Goal: Task Accomplishment & Management: Manage account settings

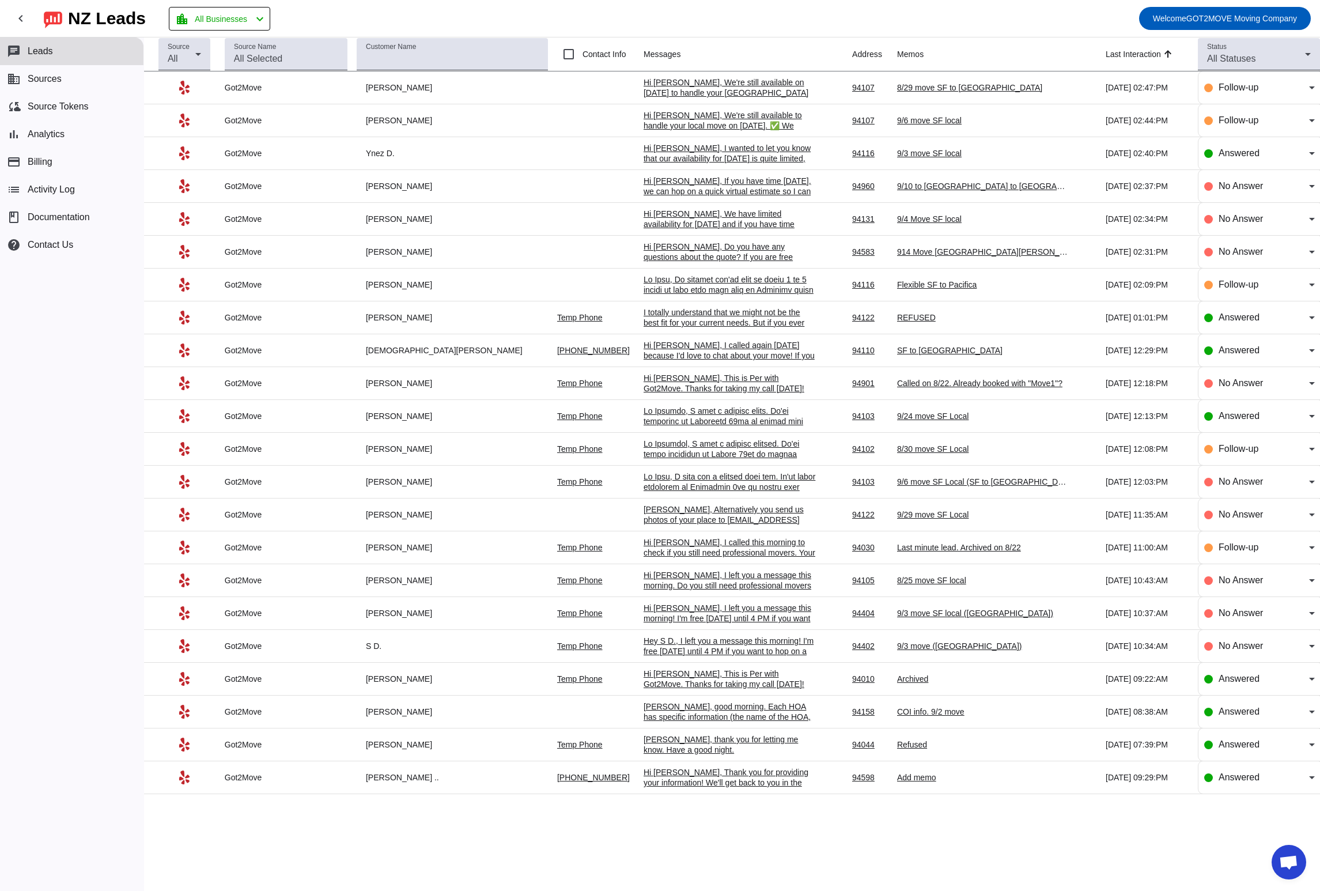
click at [897, 779] on div "Add memo" at bounding box center [983, 777] width 173 height 10
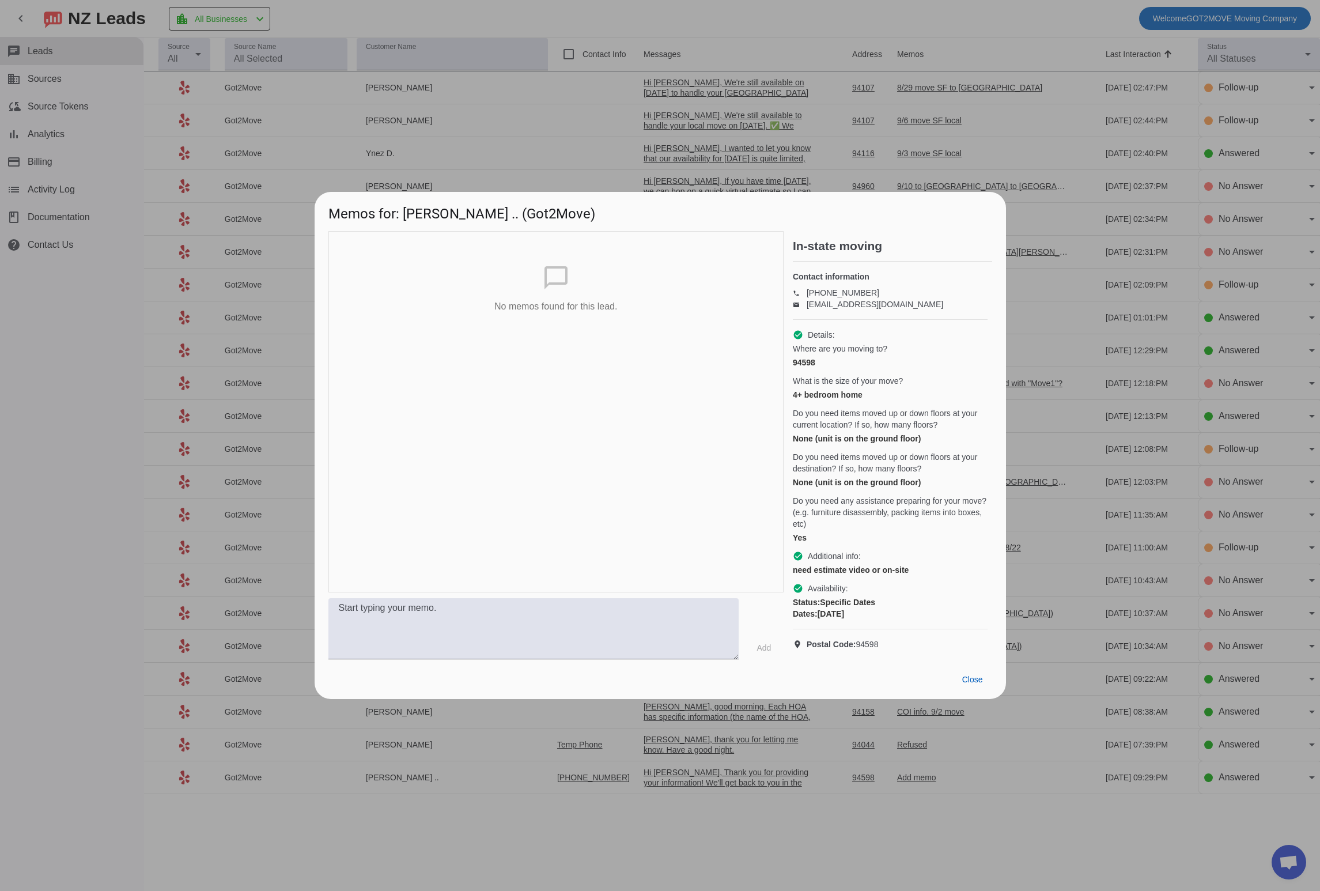
click at [589, 368] on div "chat_bubble_outline No memos found for this lead." at bounding box center [555, 411] width 455 height 361
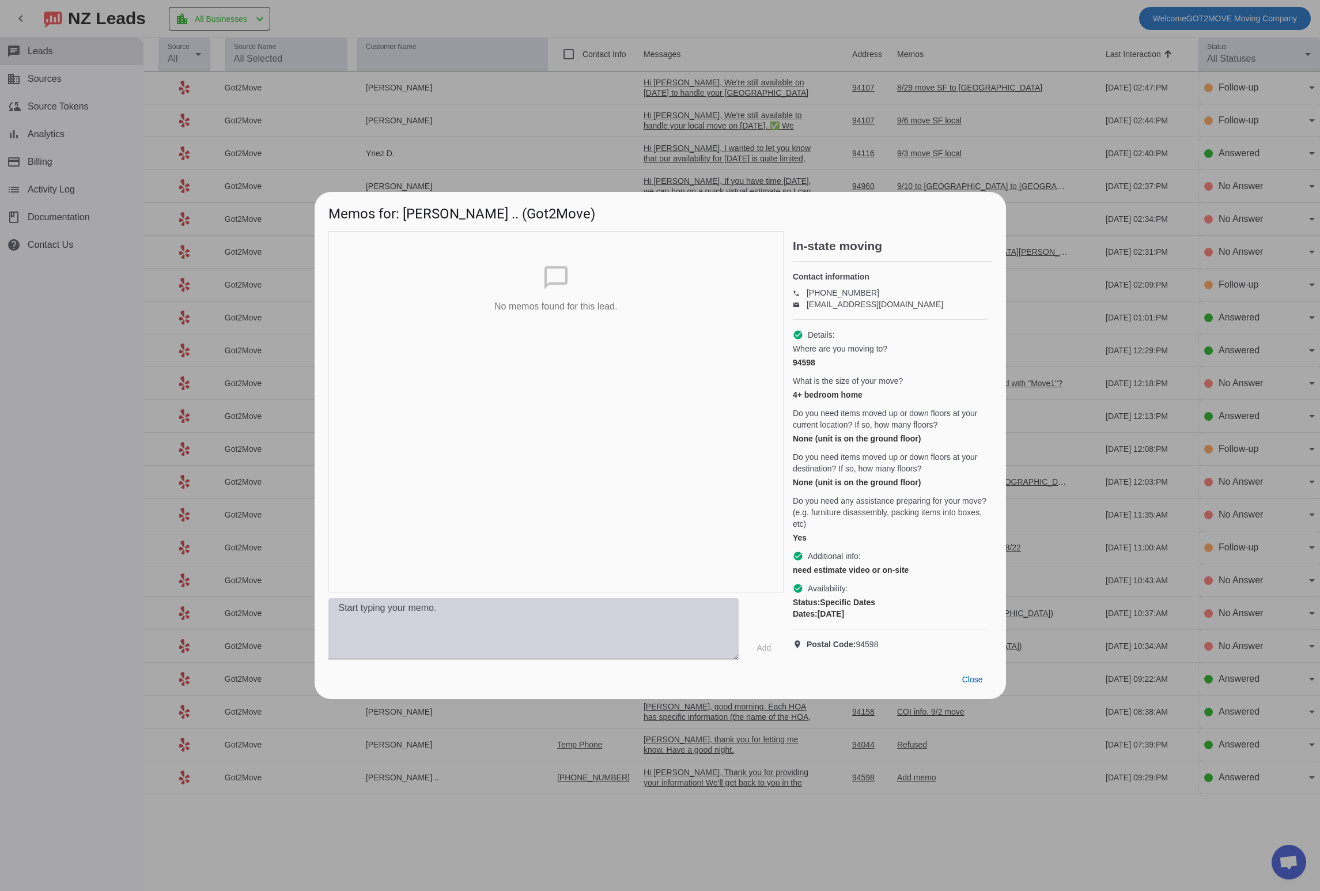
click at [493, 641] on textarea at bounding box center [533, 628] width 410 height 61
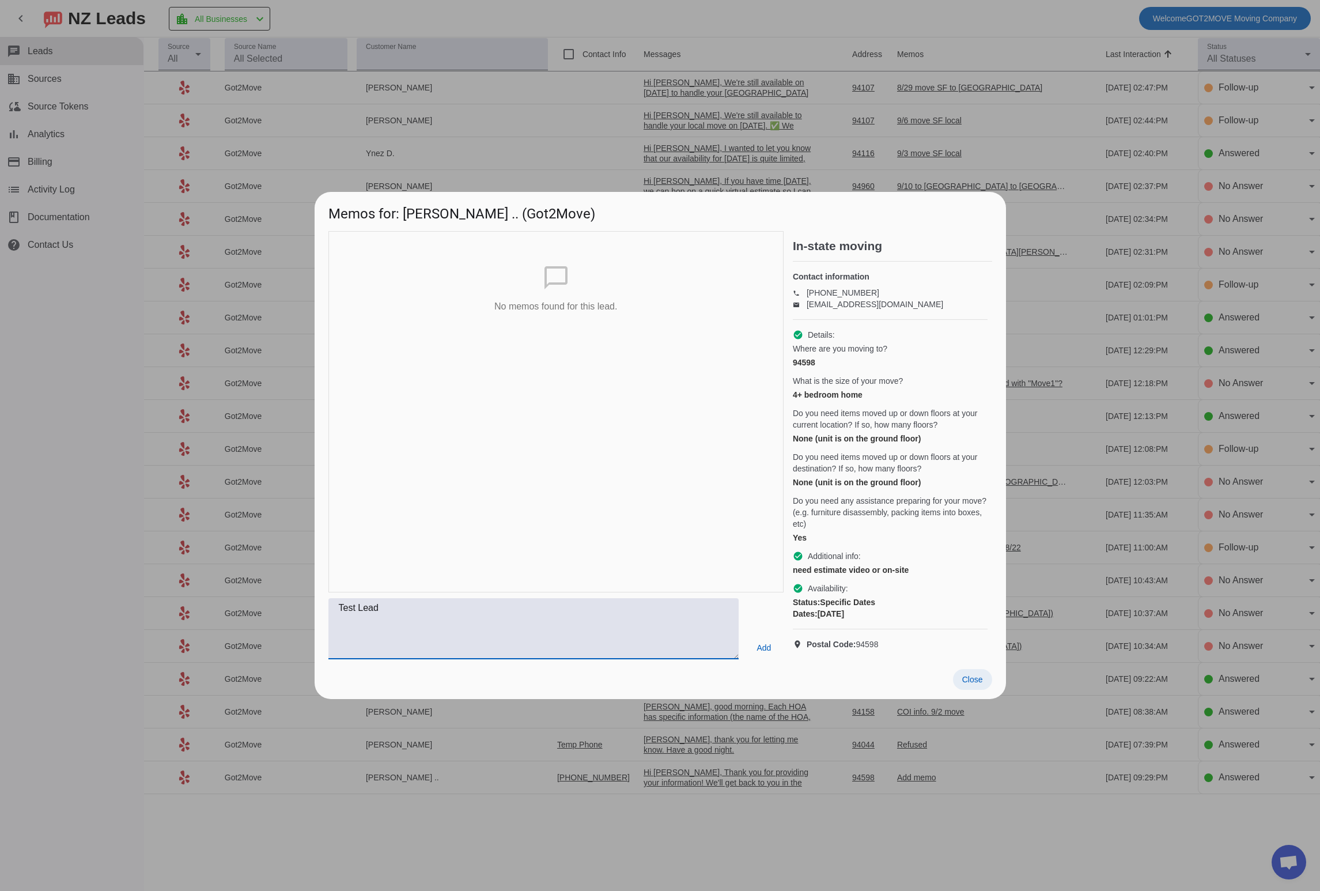
type textarea "Test Lead"
click at [959, 690] on span at bounding box center [972, 679] width 39 height 21
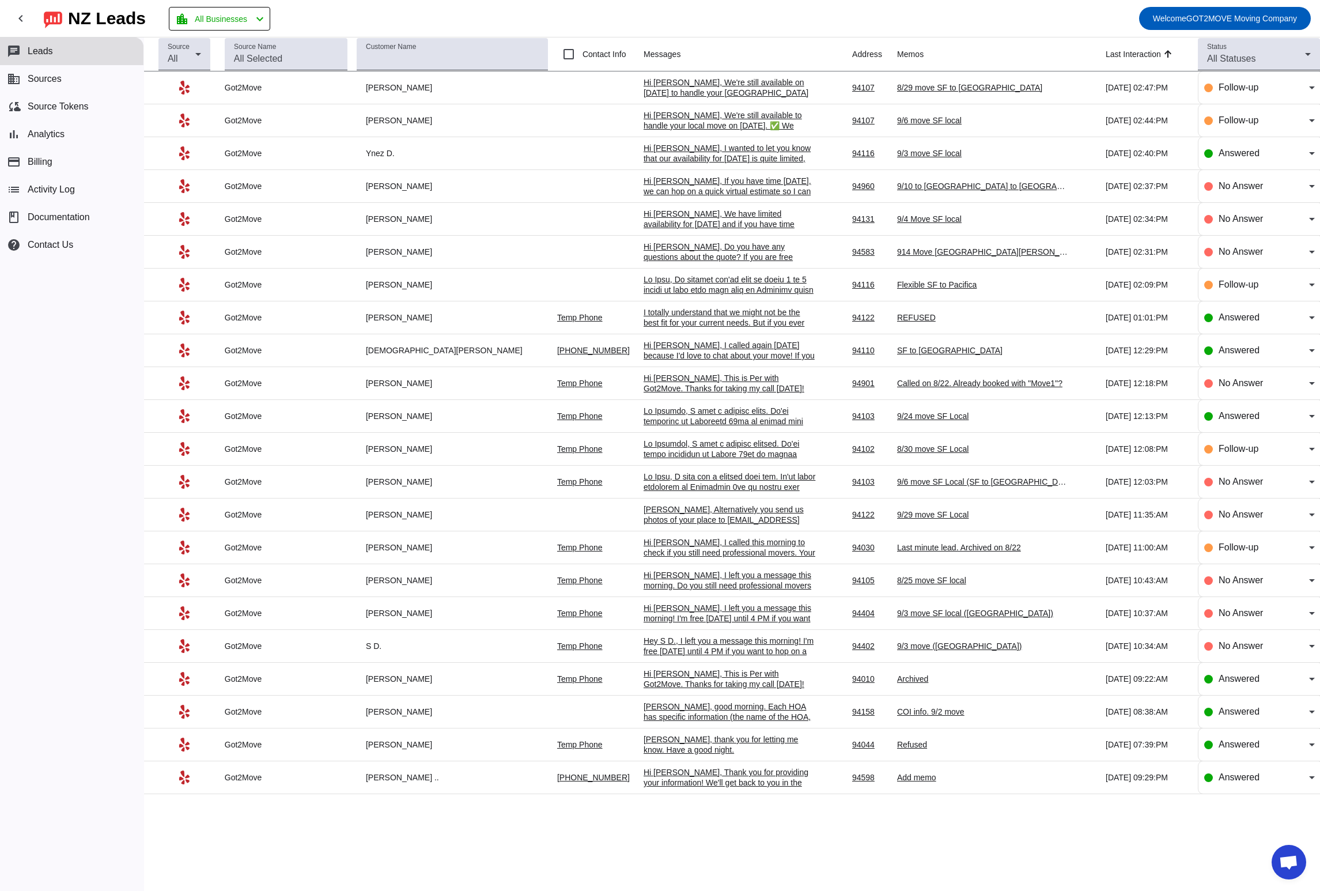
click at [897, 769] on td "Add memo" at bounding box center [1001, 777] width 209 height 33
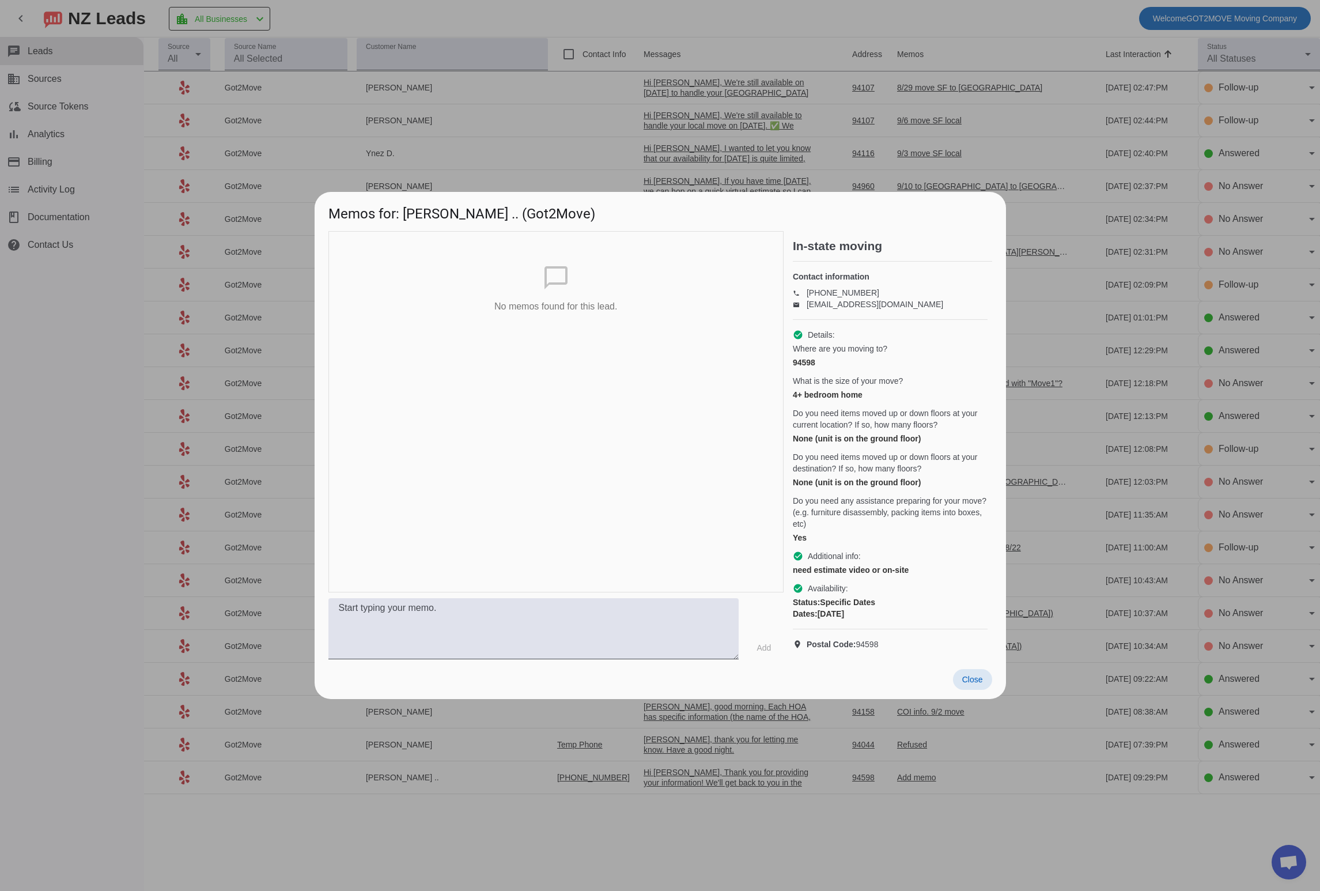
click at [588, 670] on div "Close" at bounding box center [660, 679] width 691 height 40
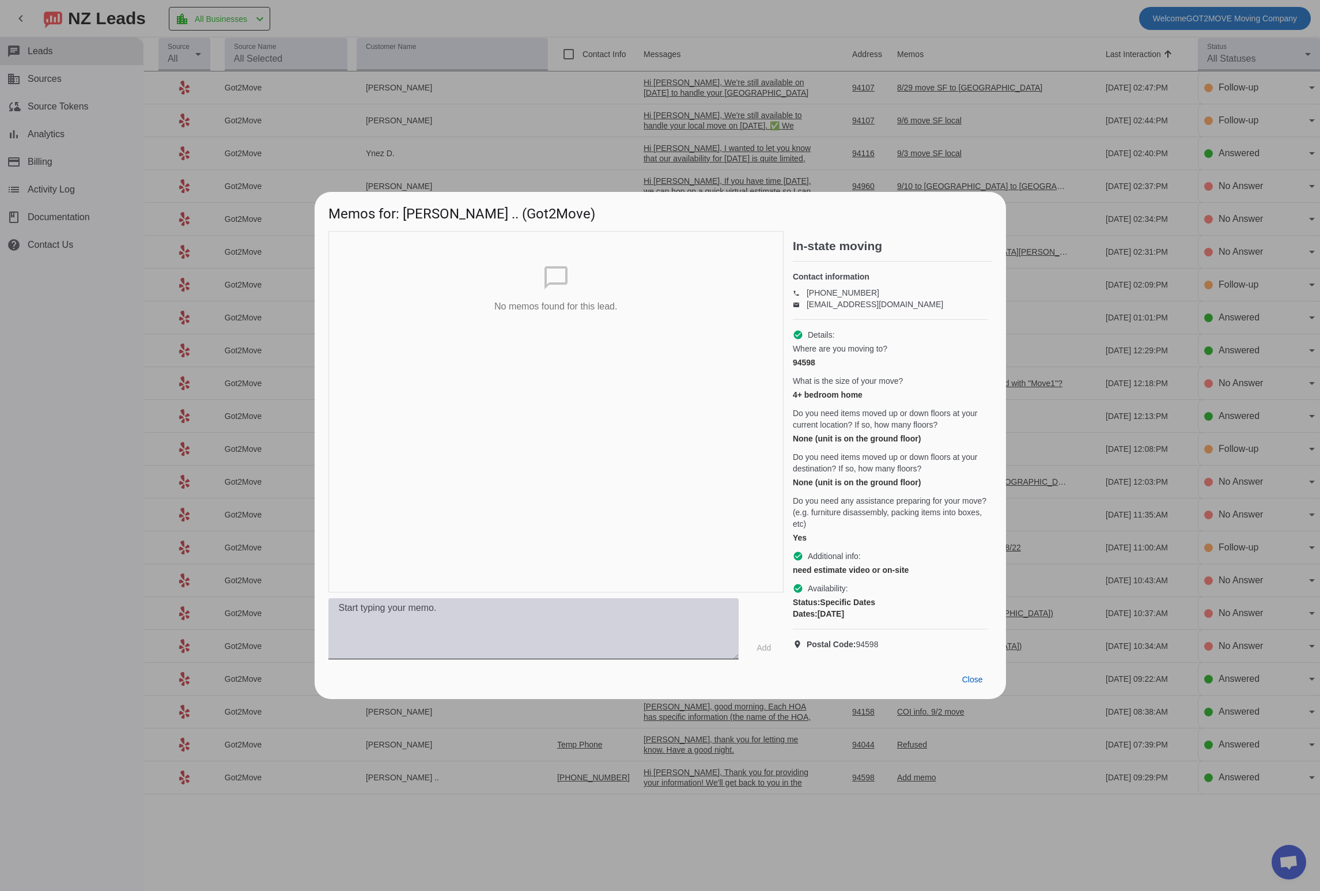
click at [591, 649] on textarea at bounding box center [533, 628] width 410 height 61
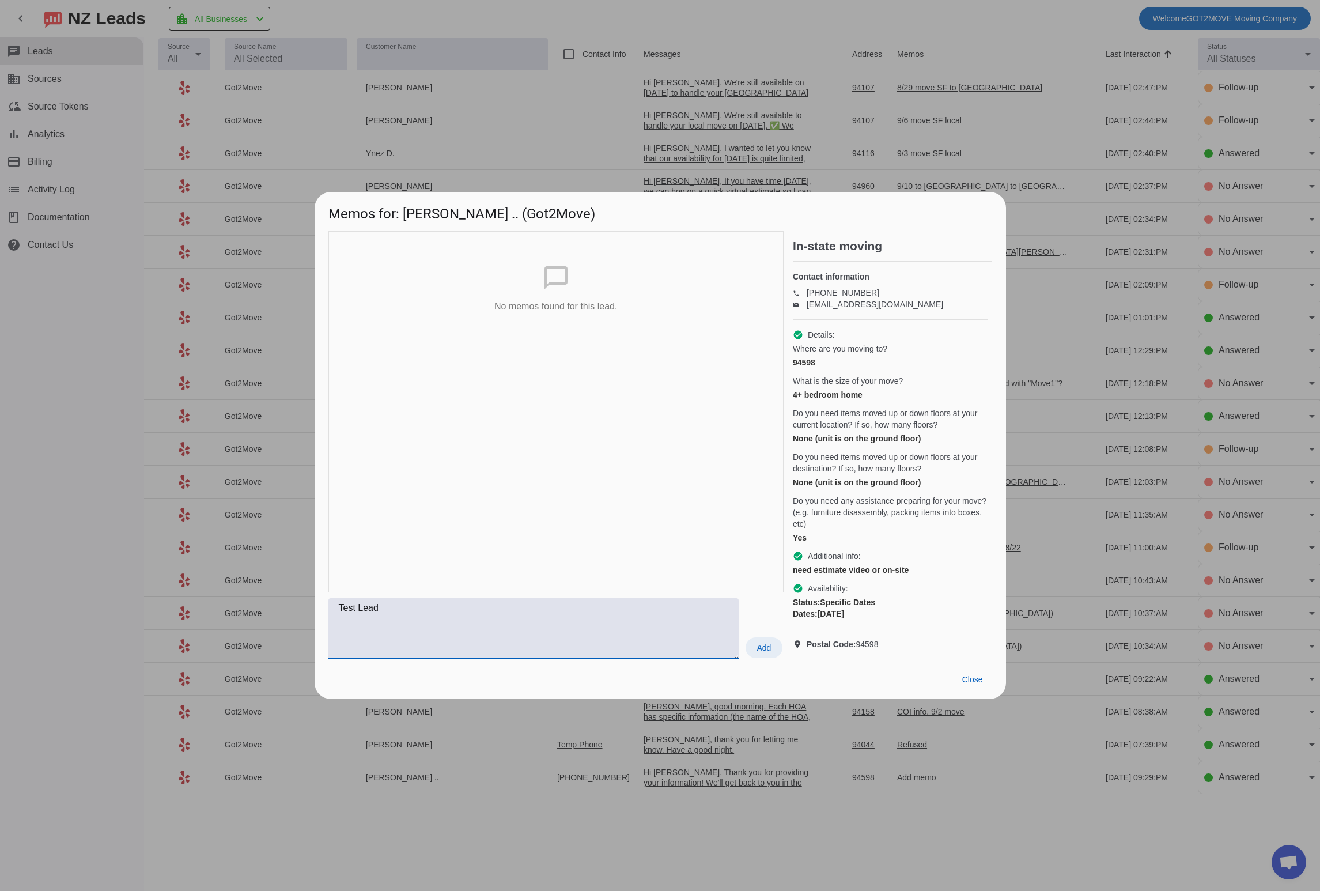
type textarea "Test Lead"
click at [770, 653] on span "Add" at bounding box center [763, 648] width 14 height 12
click at [974, 684] on span "Close" at bounding box center [972, 679] width 21 height 9
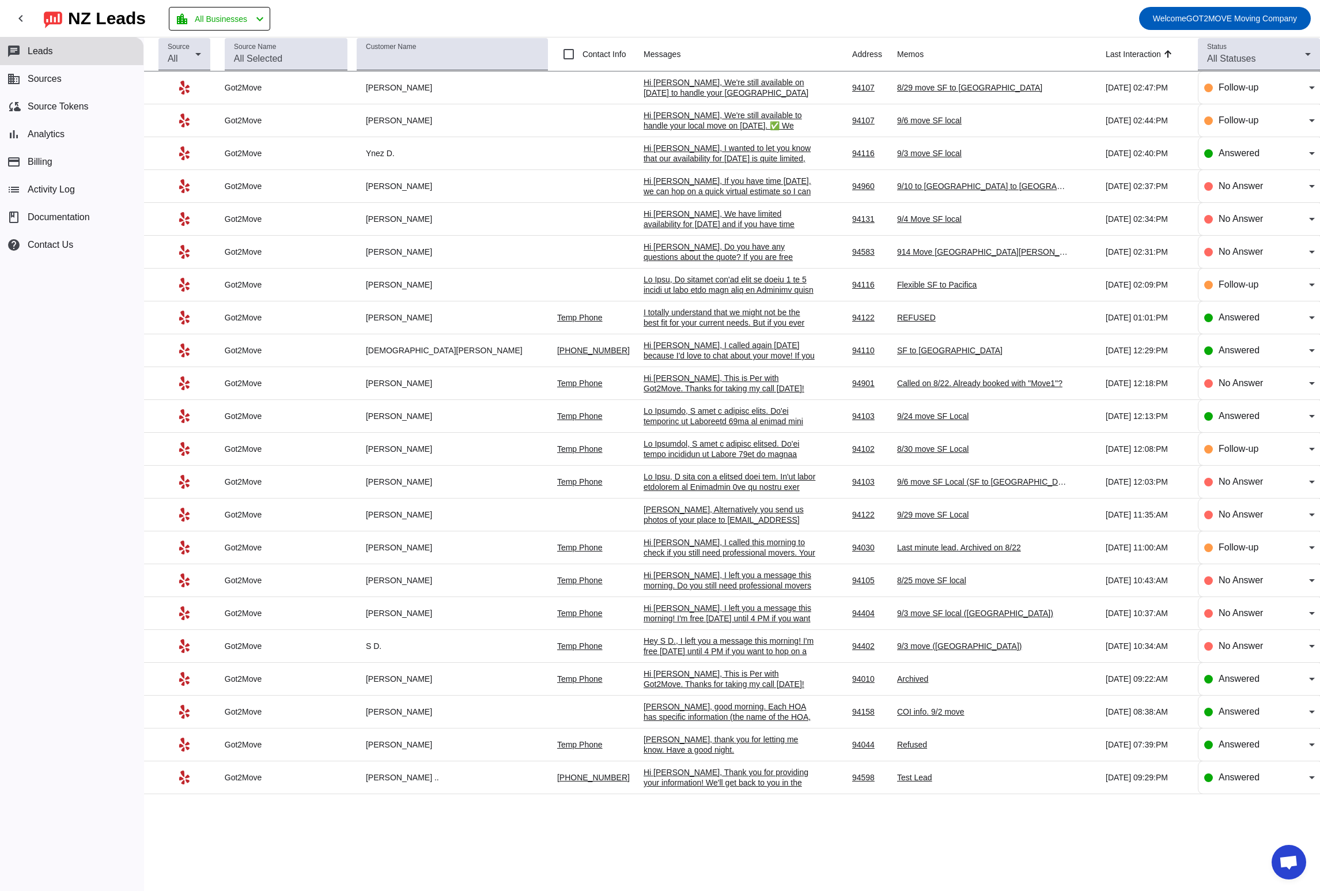
click at [712, 317] on div "I totally understand that we might not be the best fit for your current needs. …" at bounding box center [730, 348] width 173 height 83
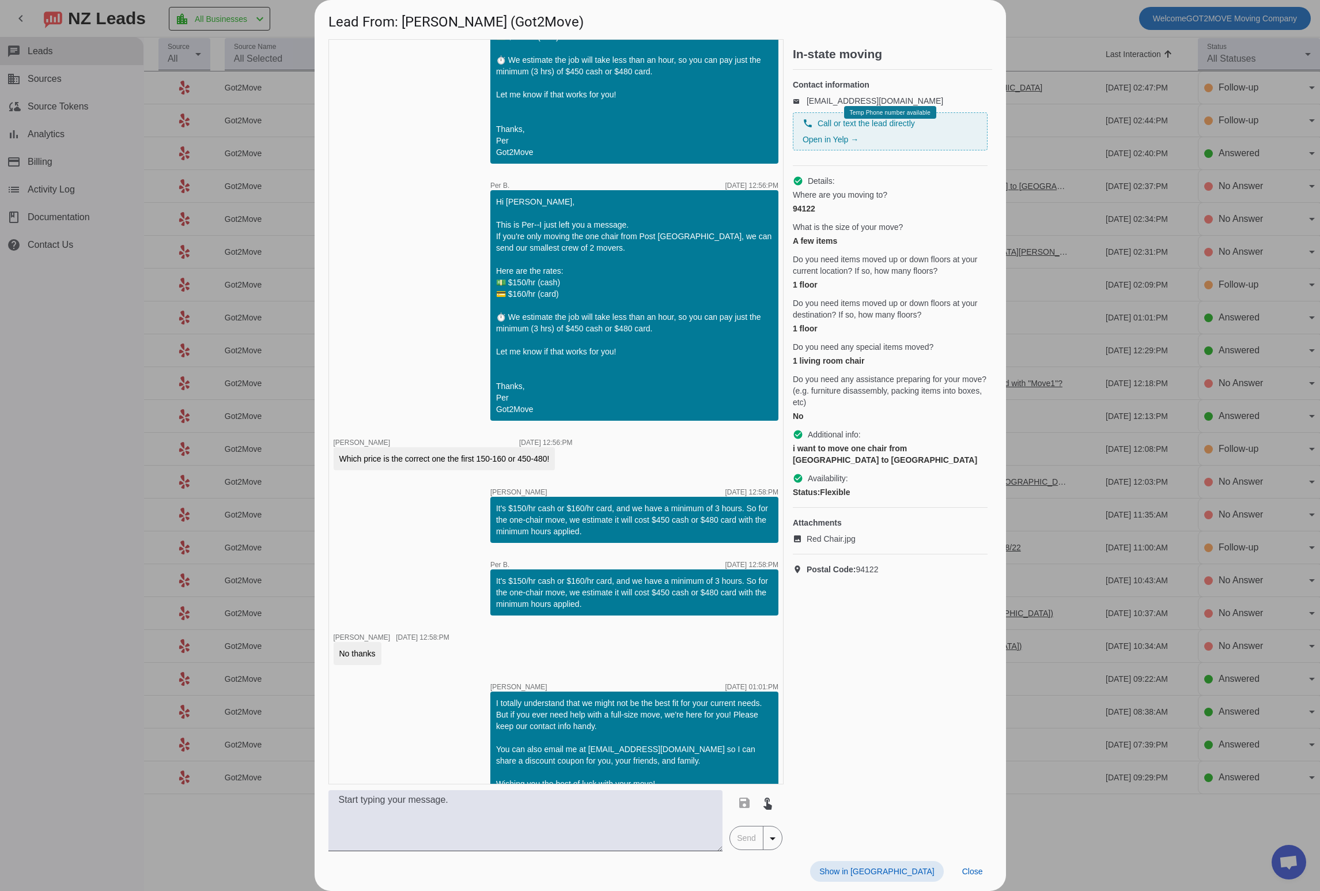
scroll to position [420, 0]
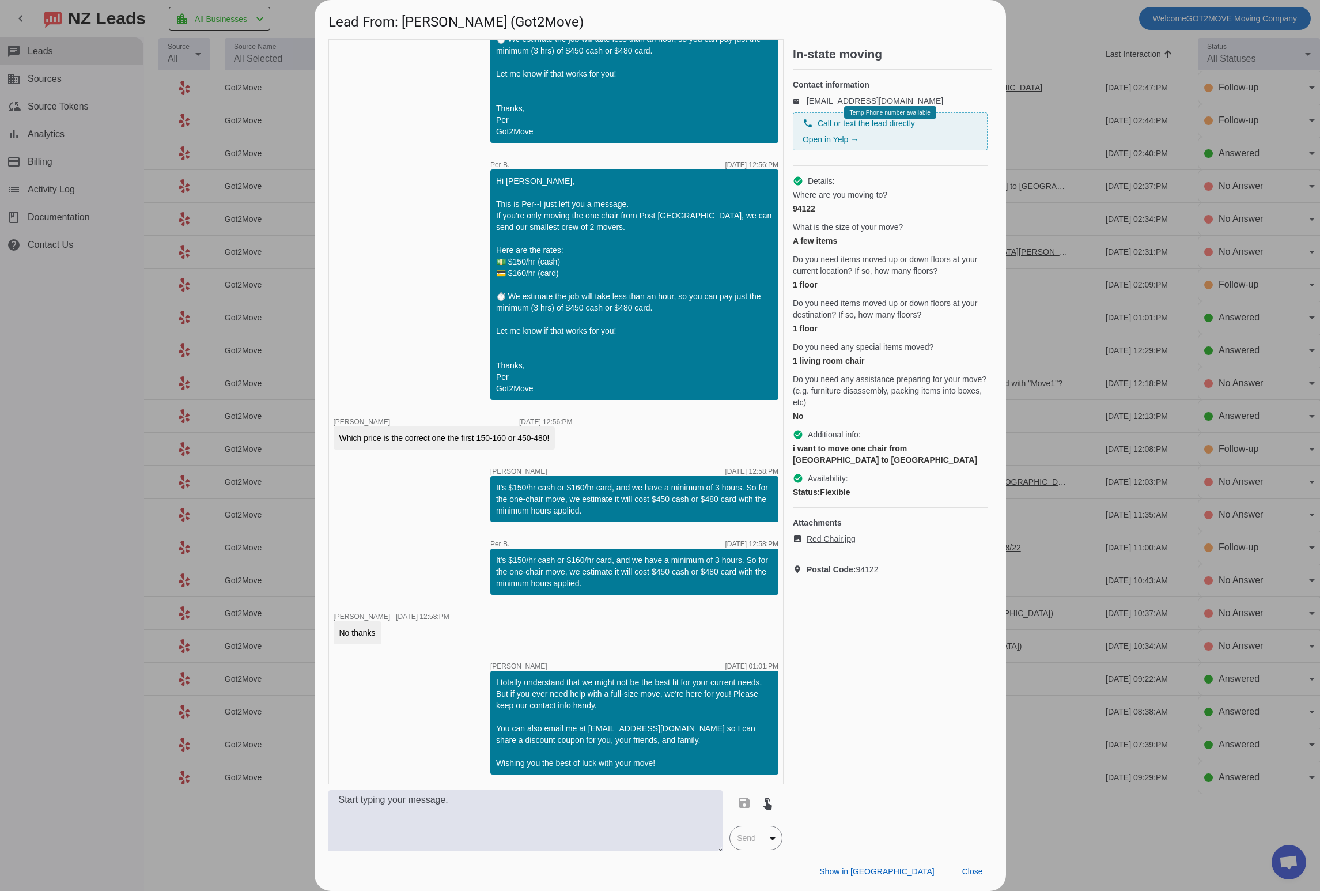
click at [814, 544] on span "Red Chair.jpg" at bounding box center [831, 539] width 49 height 12
click at [544, 24] on h1 "Lead From: [PERSON_NAME] (Got2Move)" at bounding box center [660, 19] width 691 height 39
click at [1087, 28] on div at bounding box center [660, 445] width 1320 height 891
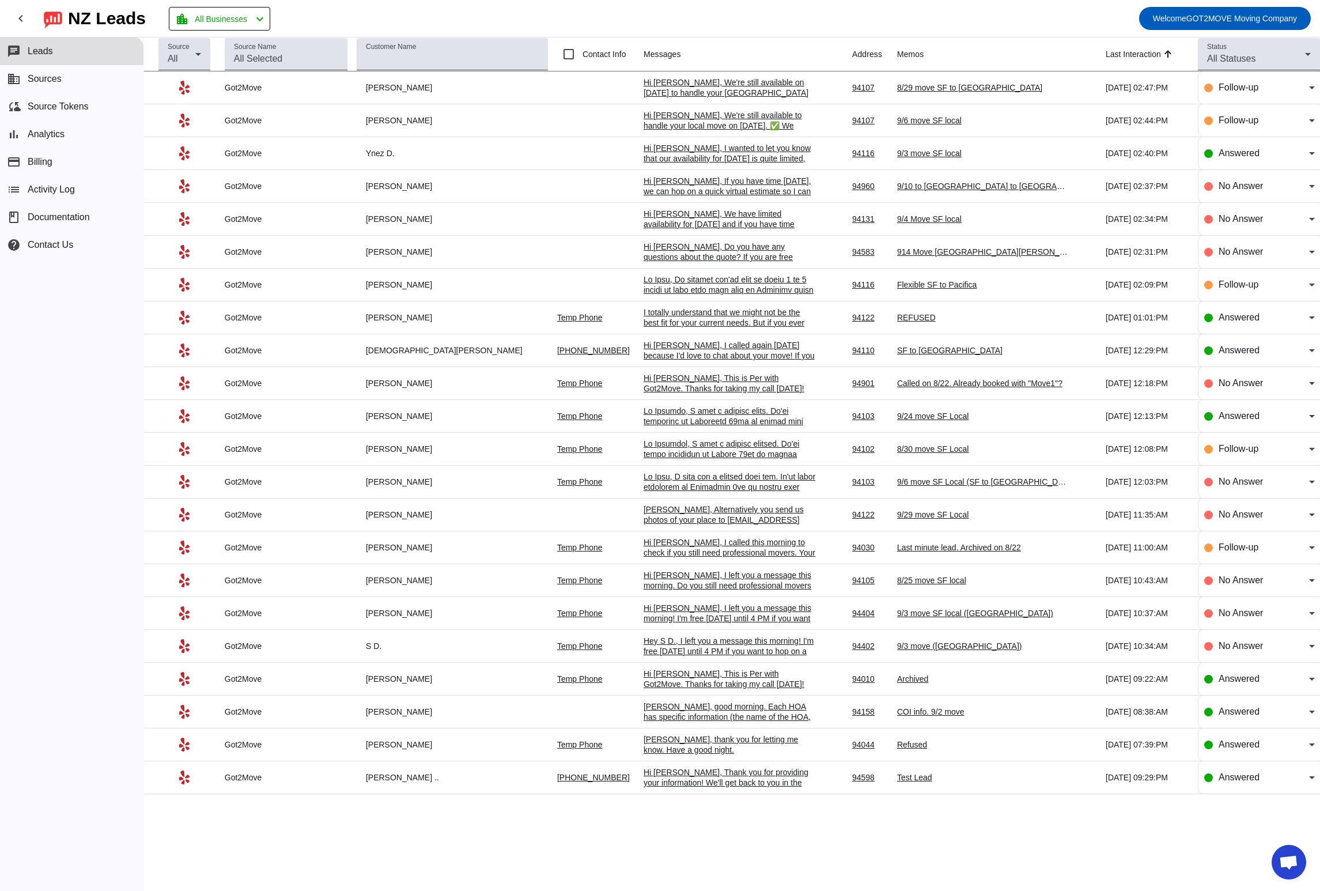
click at [743, 386] on div "Hi [PERSON_NAME], This is Per with Got2Move. Thanks for taking my call [DATE]! …" at bounding box center [730, 435] width 173 height 124
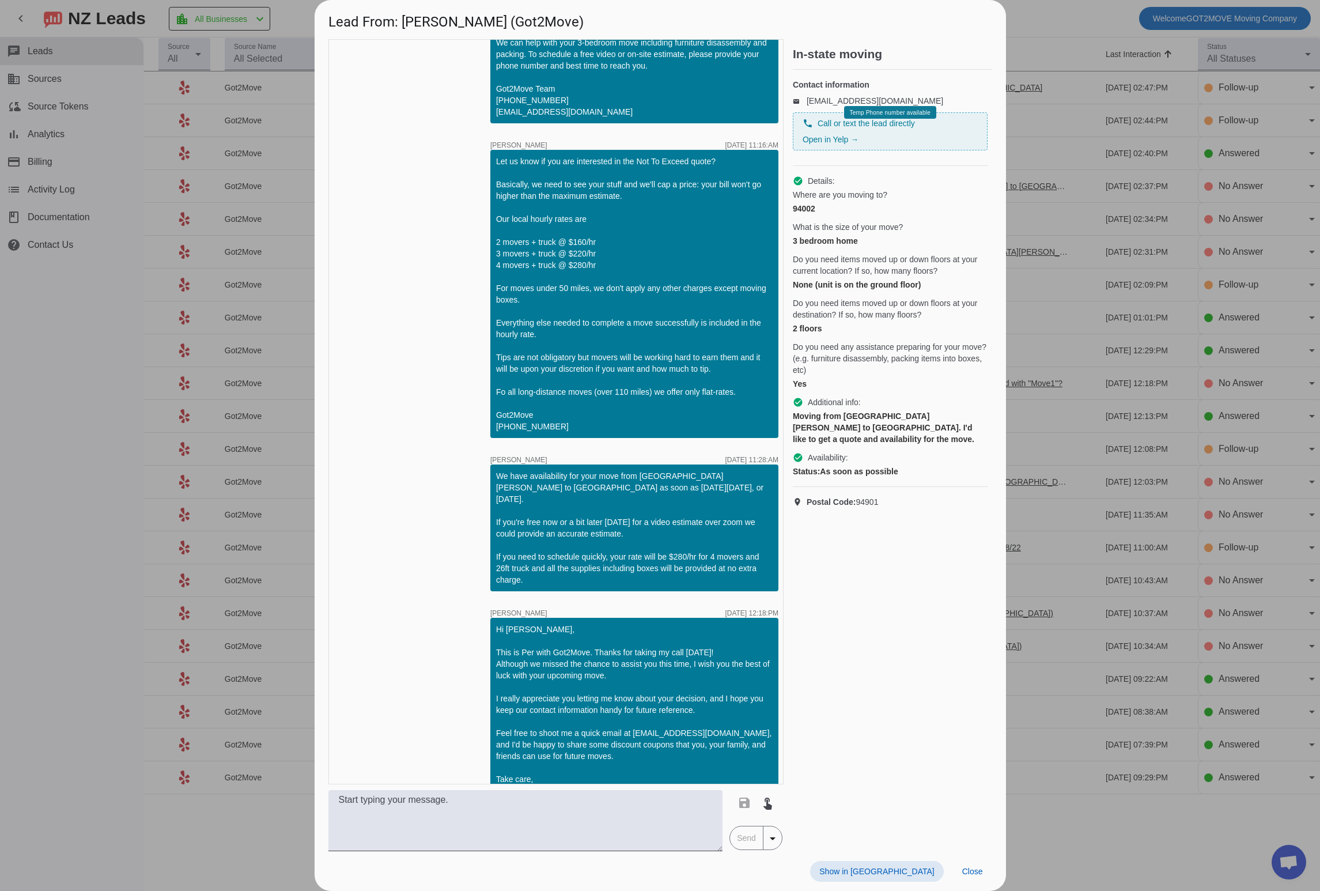
scroll to position [100, 0]
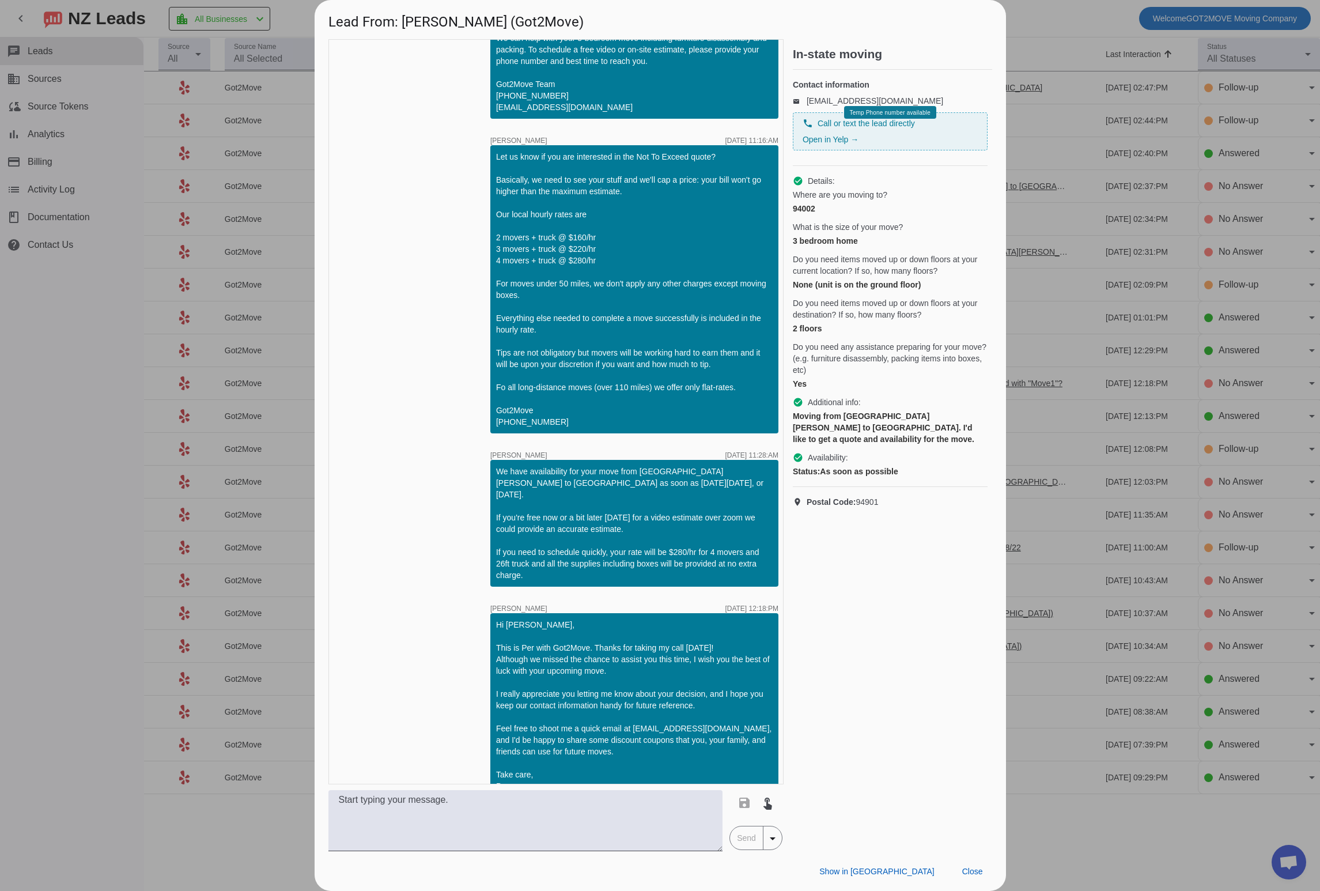
click at [1076, 82] on div at bounding box center [660, 445] width 1320 height 891
